Goal: Check status: Check status

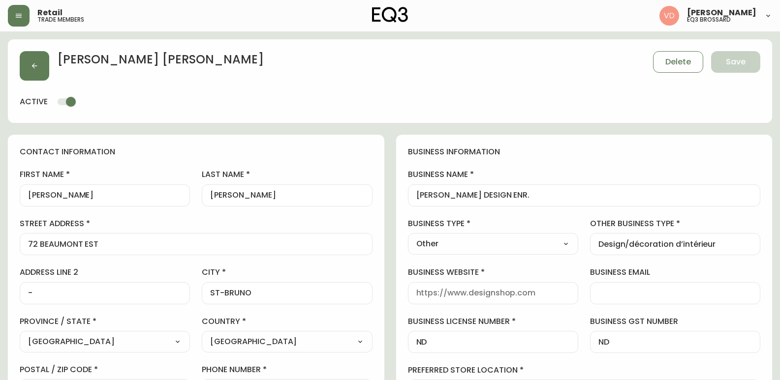
select select "QC"
select select "CA"
select select "CA_FR"
select select "Other"
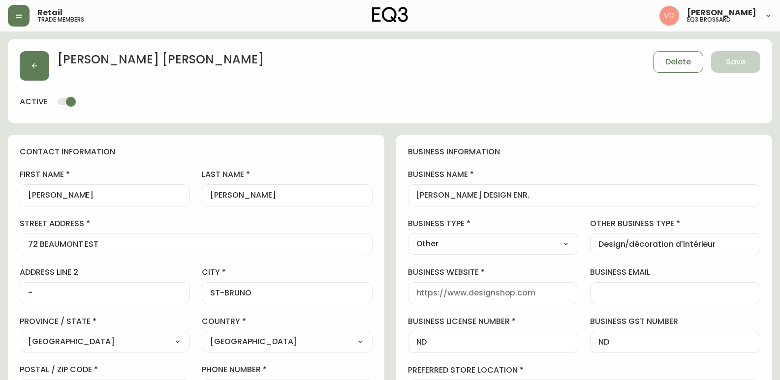
select select "cjw10z96u00fa6gs0941re9ze"
select select "false"
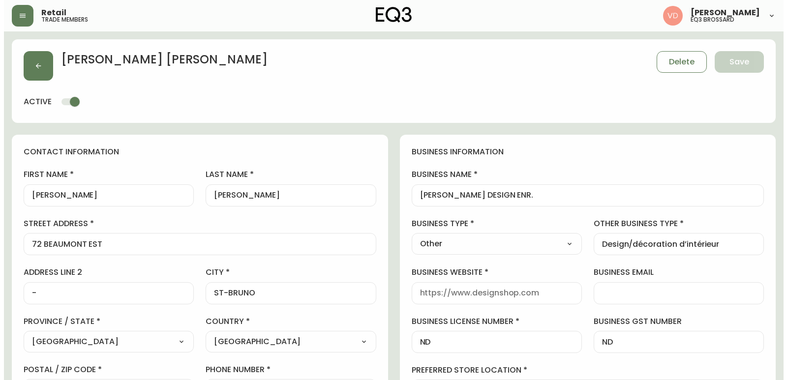
scroll to position [246, 0]
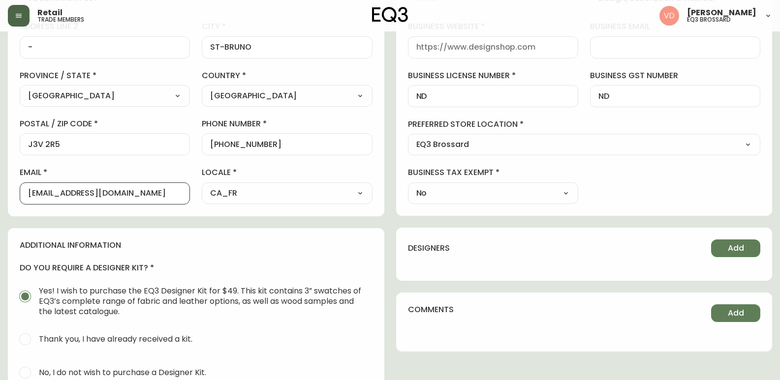
click at [24, 21] on button "button" at bounding box center [19, 16] width 22 height 22
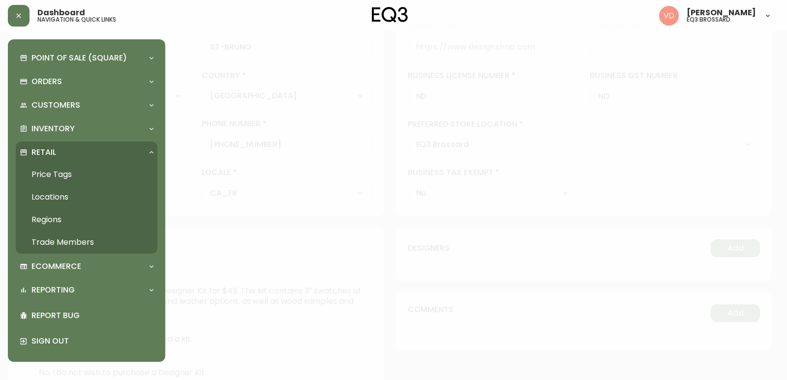
scroll to position [246, 0]
click at [35, 117] on div "Point of Sale (Square) Payments Virtual Terminal Transactions Search Terminals …" at bounding box center [87, 200] width 142 height 307
click at [35, 122] on div "Inventory" at bounding box center [87, 129] width 142 height 22
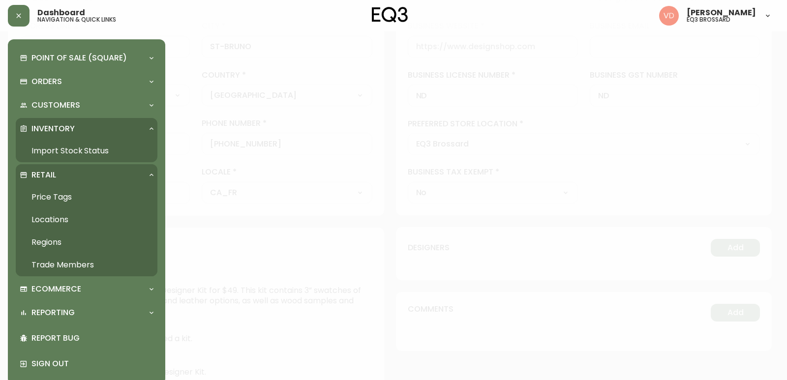
click at [60, 142] on link "Import Stock Status" at bounding box center [87, 151] width 142 height 23
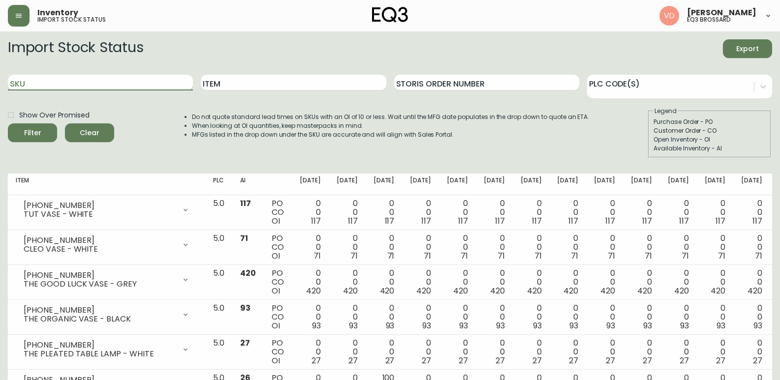
click at [74, 83] on input "SKU" at bounding box center [100, 83] width 185 height 16
paste input "[PHONE_NUMBER]"
type input "[PHONE_NUMBER]"
click at [153, 99] on form "Import Stock Status Export SKU [PHONE_NUMBER] Item Storis Order Number PLC Code…" at bounding box center [390, 98] width 764 height 119
click at [110, 73] on div "SKU [PHONE_NUMBER]" at bounding box center [100, 83] width 185 height 32
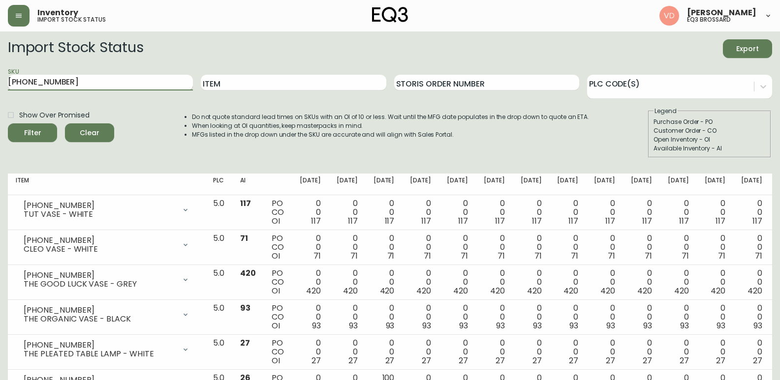
click at [110, 85] on input "[PHONE_NUMBER]" at bounding box center [100, 83] width 185 height 16
click at [8, 123] on button "Filter" at bounding box center [32, 132] width 49 height 19
